Goal: Transaction & Acquisition: Book appointment/travel/reservation

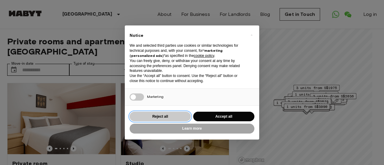
click at [163, 118] on button "Reject all" at bounding box center [160, 117] width 61 height 10
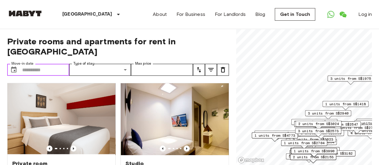
click at [31, 64] on input "Move-in date" at bounding box center [45, 70] width 47 height 12
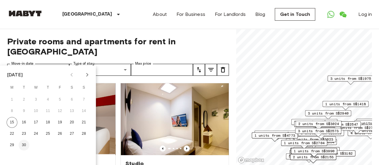
click at [24, 144] on button "30" at bounding box center [24, 145] width 11 height 11
type input "**********"
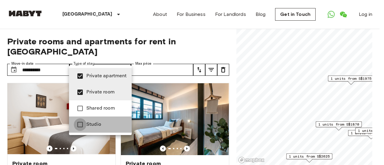
type input "**********"
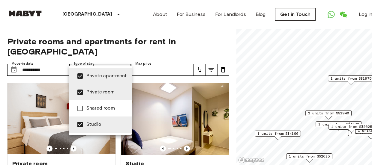
click at [156, 60] on div at bounding box center [192, 82] width 384 height 165
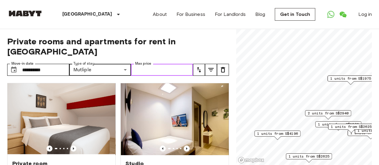
click at [156, 64] on input "Max price" at bounding box center [162, 70] width 62 height 12
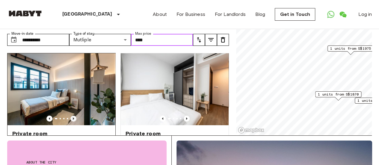
click at [73, 118] on icon "Previous image" at bounding box center [73, 119] width 1 height 2
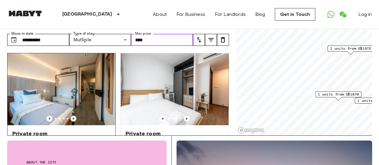
click at [73, 118] on icon "Previous image" at bounding box center [73, 119] width 1 height 2
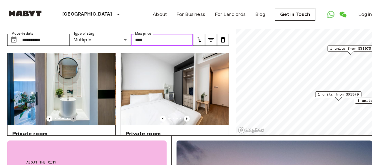
click at [73, 118] on icon "Previous image" at bounding box center [73, 119] width 1 height 2
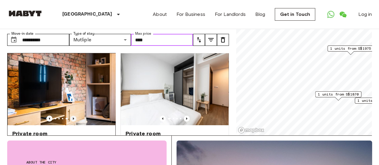
click at [73, 118] on icon "Previous image" at bounding box center [73, 119] width 1 height 2
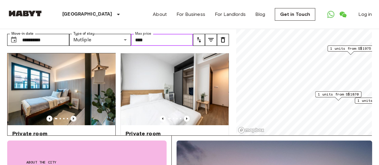
click at [73, 118] on icon "Previous image" at bounding box center [73, 119] width 1 height 2
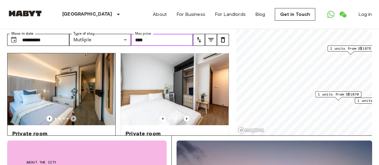
click at [73, 118] on icon "Previous image" at bounding box center [73, 119] width 1 height 2
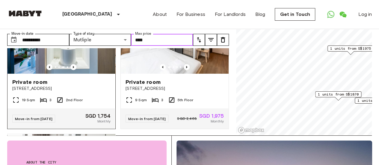
scroll to position [60, 0]
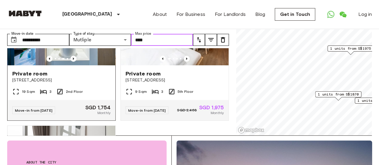
type input "****"
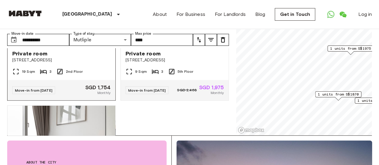
scroll to position [0, 0]
